Goal: Navigation & Orientation: Find specific page/section

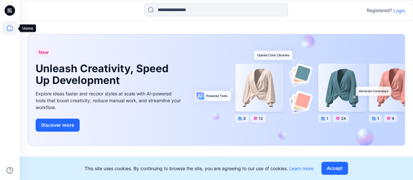
click at [12, 27] on icon at bounding box center [10, 28] width 14 height 14
click at [8, 28] on icon at bounding box center [10, 28] width 14 height 14
click at [8, 10] on icon at bounding box center [9, 10] width 2 height 0
click at [398, 9] on p "Login" at bounding box center [399, 10] width 12 height 7
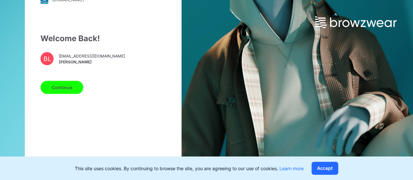
click at [65, 91] on button "Continue" at bounding box center [61, 87] width 43 height 13
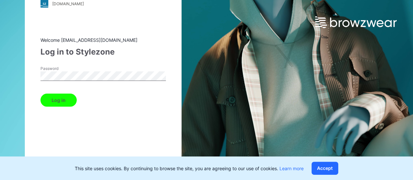
click at [46, 99] on button "Log in" at bounding box center [58, 99] width 36 height 13
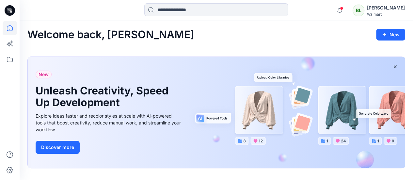
click at [7, 11] on icon at bounding box center [10, 10] width 10 height 10
click at [7, 26] on icon at bounding box center [10, 28] width 14 height 14
click at [8, 63] on icon at bounding box center [10, 59] width 14 height 14
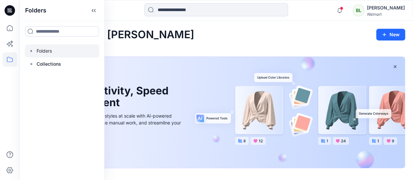
click at [56, 52] on div at bounding box center [62, 50] width 74 height 13
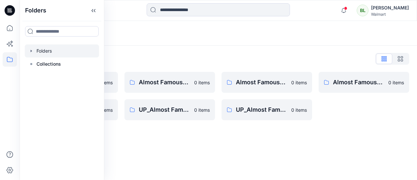
click at [267, 43] on div "Folders" at bounding box center [219, 33] width 398 height 25
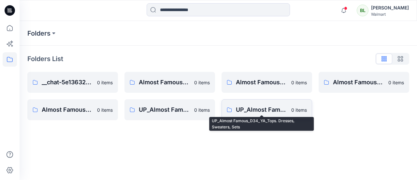
click at [266, 107] on p "UP_Almost Famous_D34_YA_Tops. Dresses, Sweaters, Sets" at bounding box center [262, 109] width 52 height 9
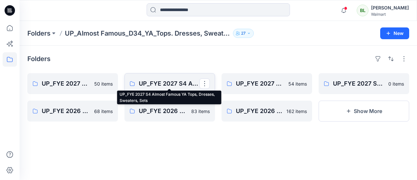
click at [178, 86] on p "UP_FYE 2027 S4 Almost Famous YA Tops, Dresses, Sweaters, Sets" at bounding box center [169, 83] width 61 height 9
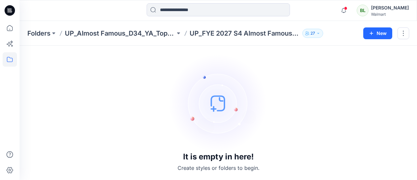
click at [146, 27] on div "Folders UP_Almost Famous_D34_YA_Tops. Dresses, Sweaters, Sets UP_FYE 2027 S4 Al…" at bounding box center [219, 33] width 398 height 25
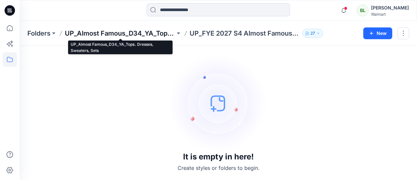
click at [145, 32] on p "UP_Almost Famous_D34_YA_Tops. Dresses, Sweaters, Sets" at bounding box center [120, 33] width 111 height 9
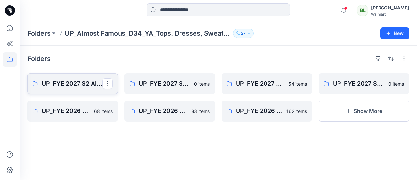
click at [59, 86] on p "UP_FYE 2027 S2 Almost Famous YA Tops, Dresses, Sweaters, Sets" at bounding box center [72, 83] width 61 height 9
